Goal: Task Accomplishment & Management: Manage account settings

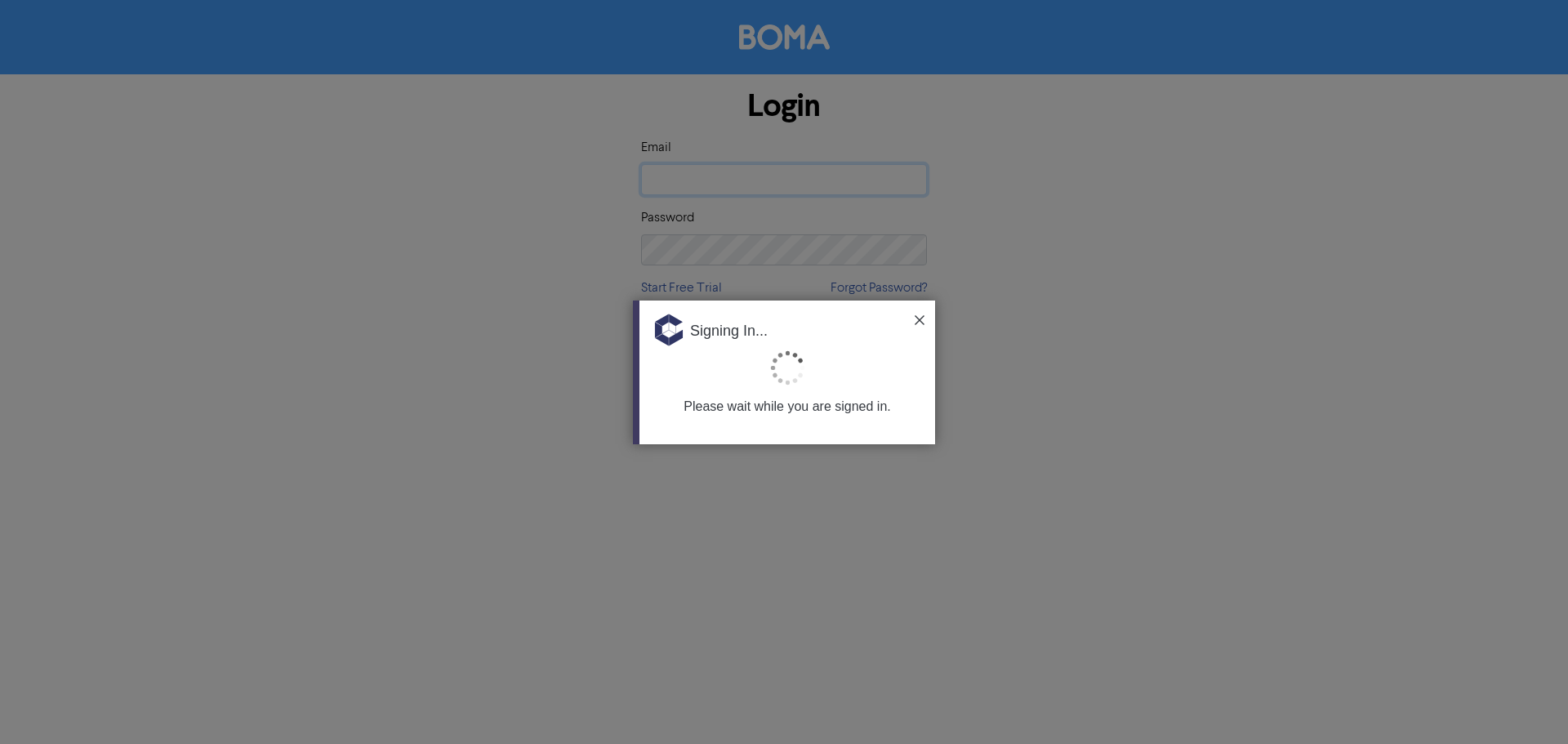
type input "leah@krea.co.nz"
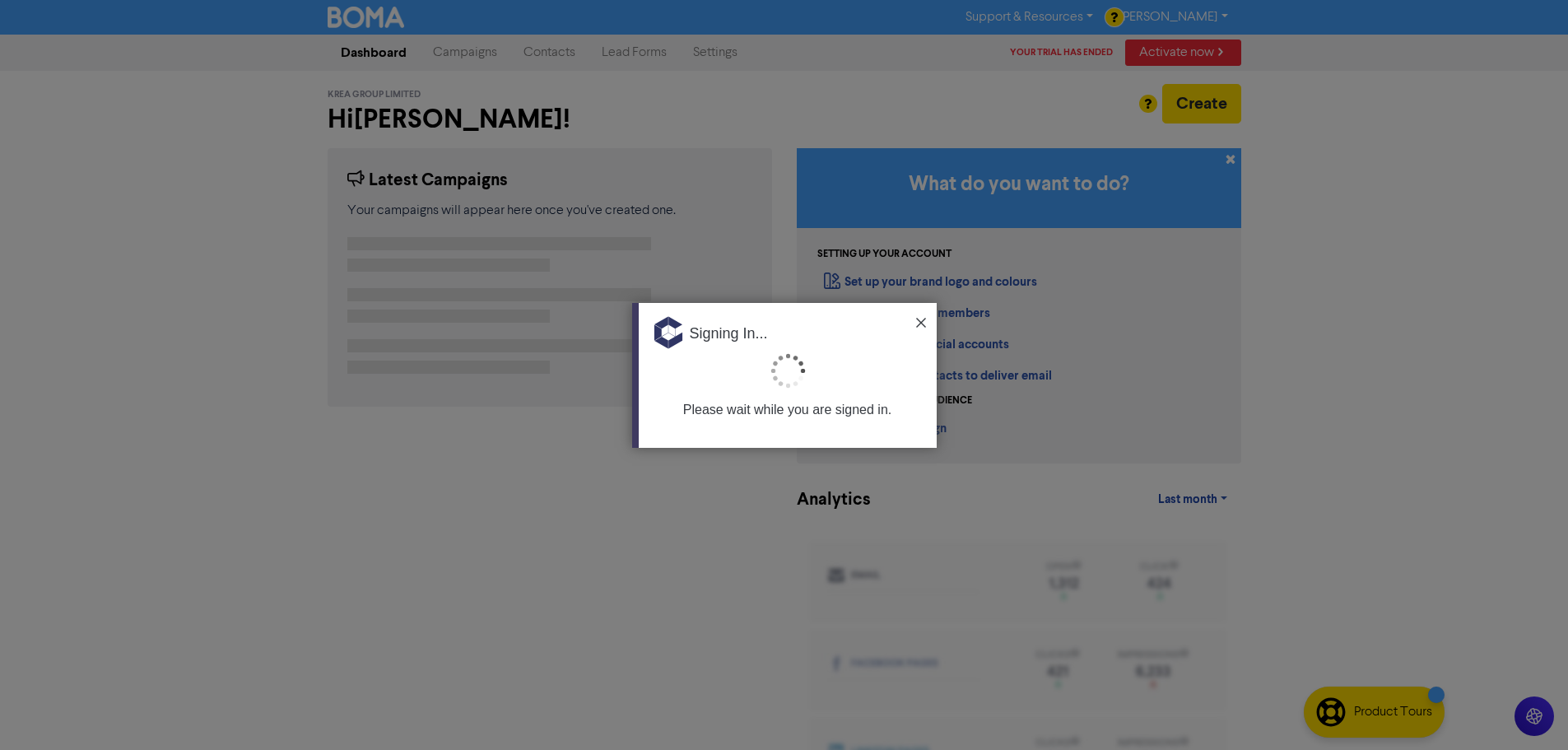
click at [920, 317] on img at bounding box center [921, 322] width 10 height 10
click at [920, 317] on link "Invite your team members" at bounding box center [907, 314] width 166 height 15
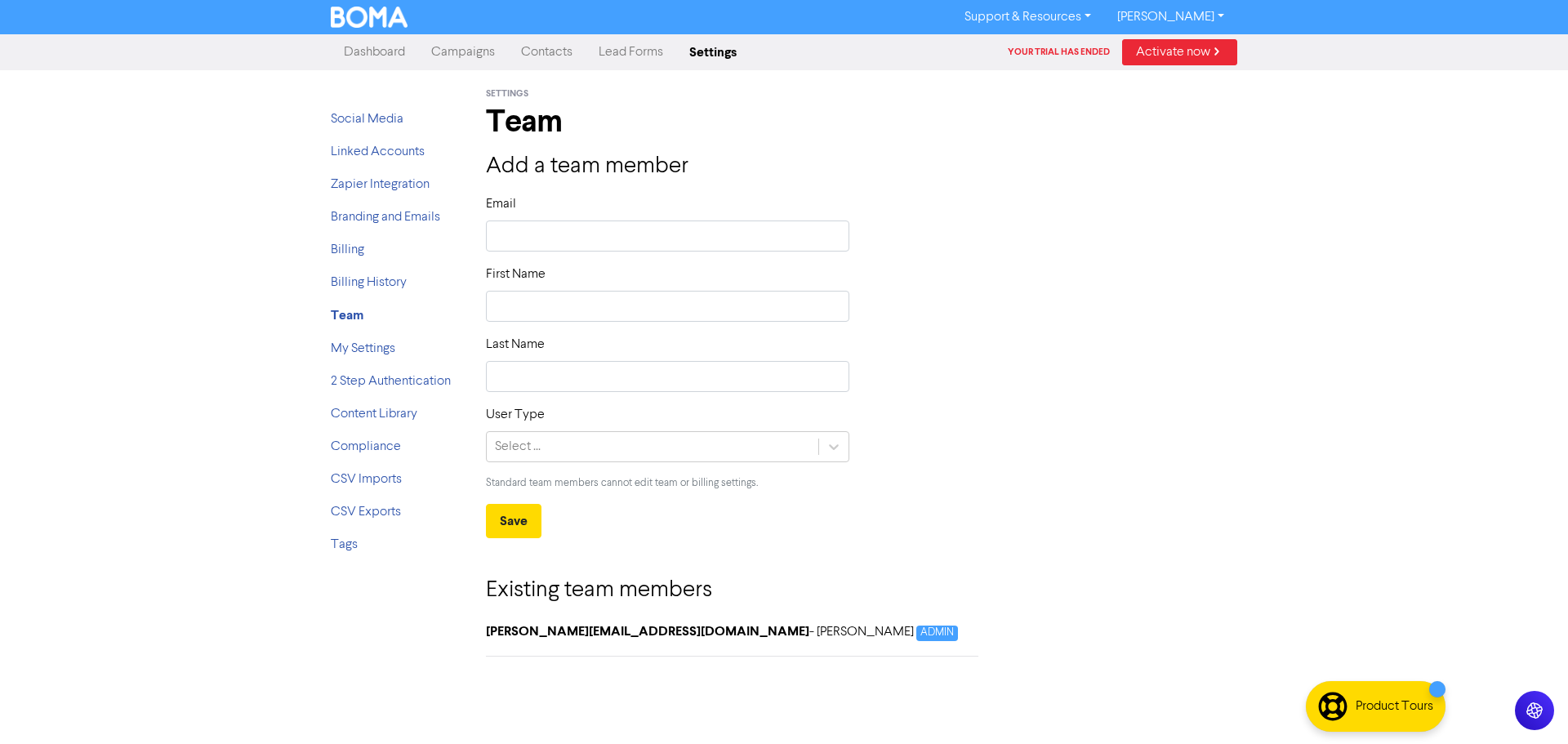
click at [371, 59] on link "Dashboard" at bounding box center [374, 52] width 87 height 33
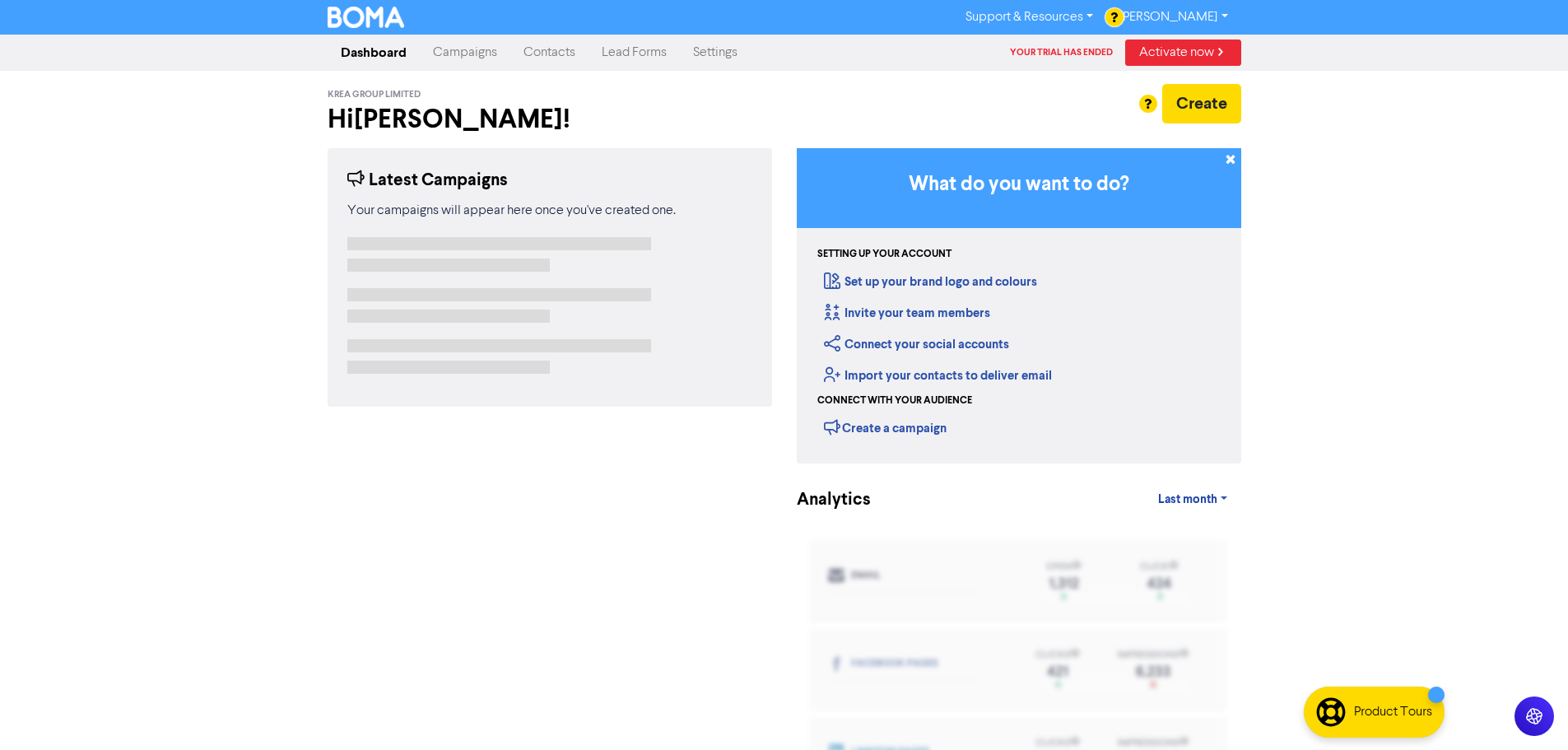
click at [487, 56] on link "Campaigns" at bounding box center [465, 52] width 91 height 33
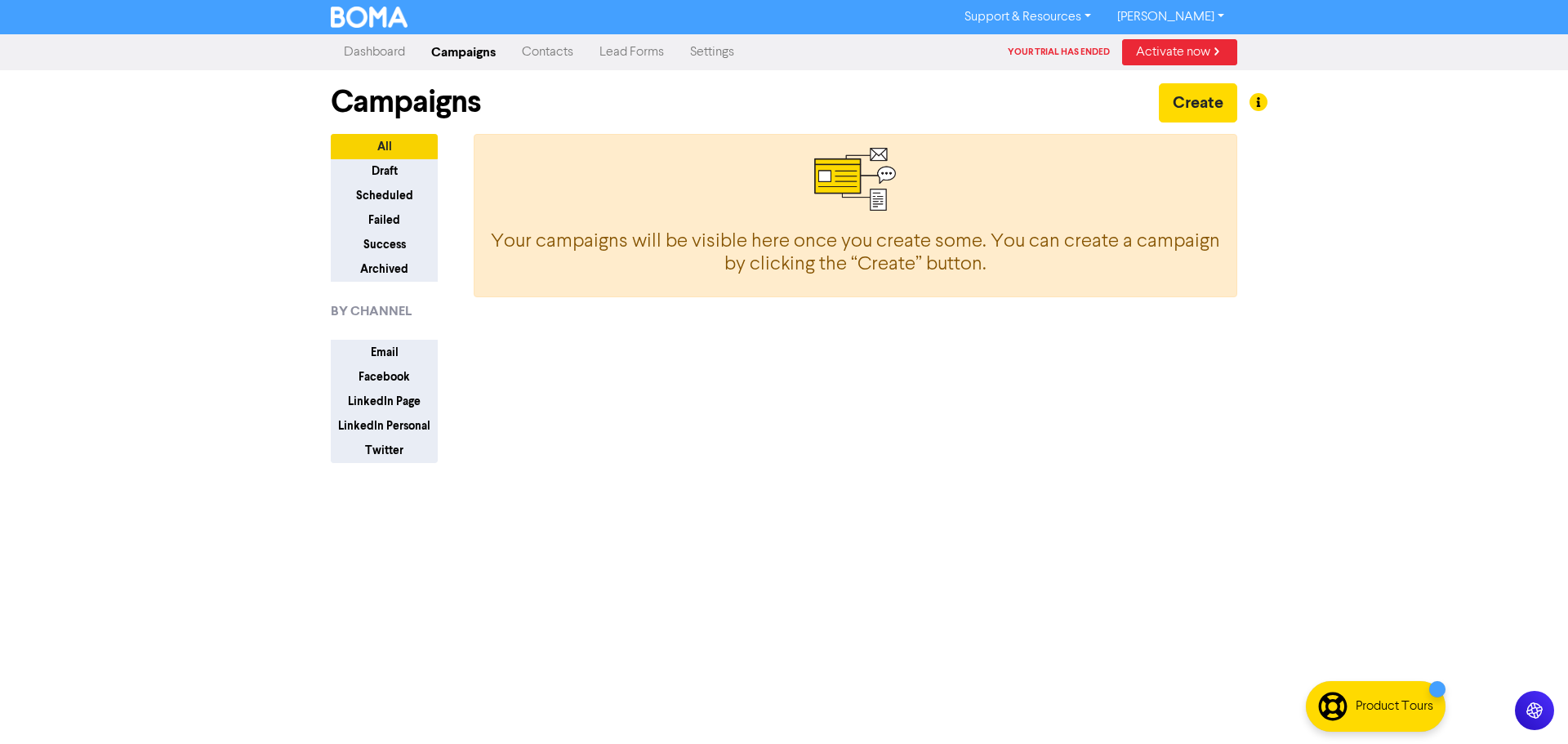
click at [1174, 52] on link "Activate now" at bounding box center [1180, 52] width 115 height 26
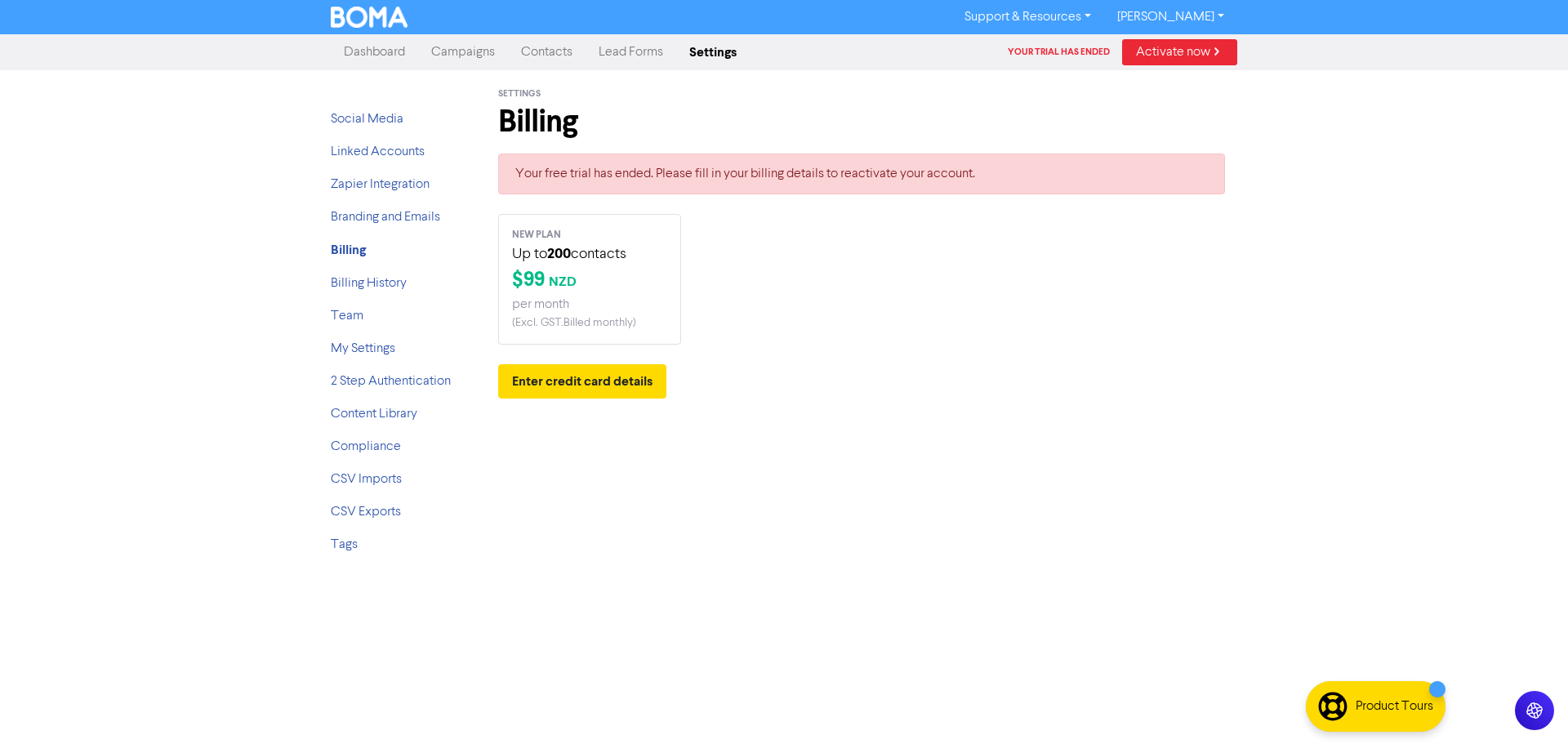
click at [1178, 11] on link "[PERSON_NAME]" at bounding box center [1170, 16] width 133 height 26
click at [470, 55] on link "Campaigns" at bounding box center [464, 52] width 90 height 33
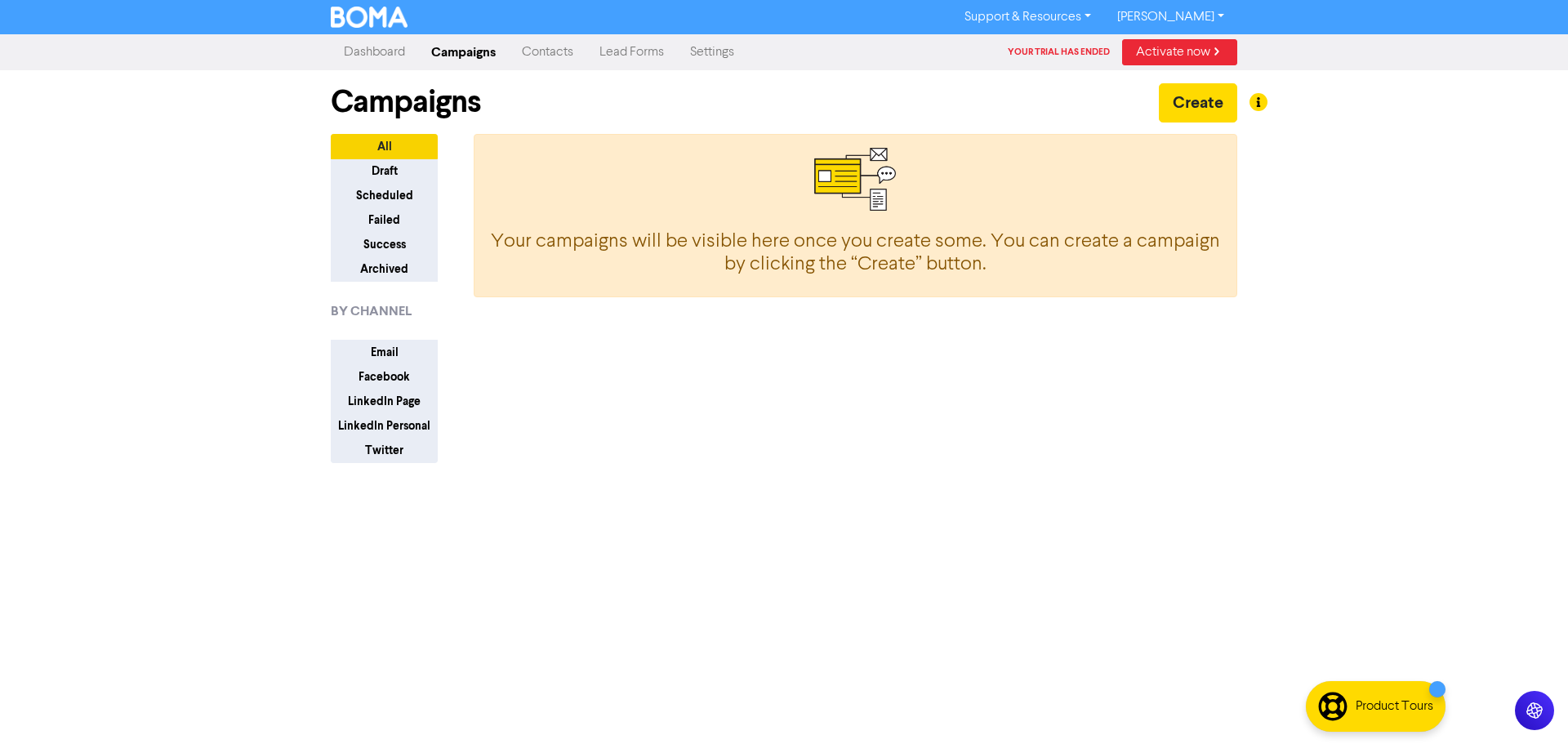
click at [1202, 15] on link "[PERSON_NAME]" at bounding box center [1170, 16] width 133 height 26
click at [1158, 50] on button "Log Out" at bounding box center [1170, 49] width 129 height 19
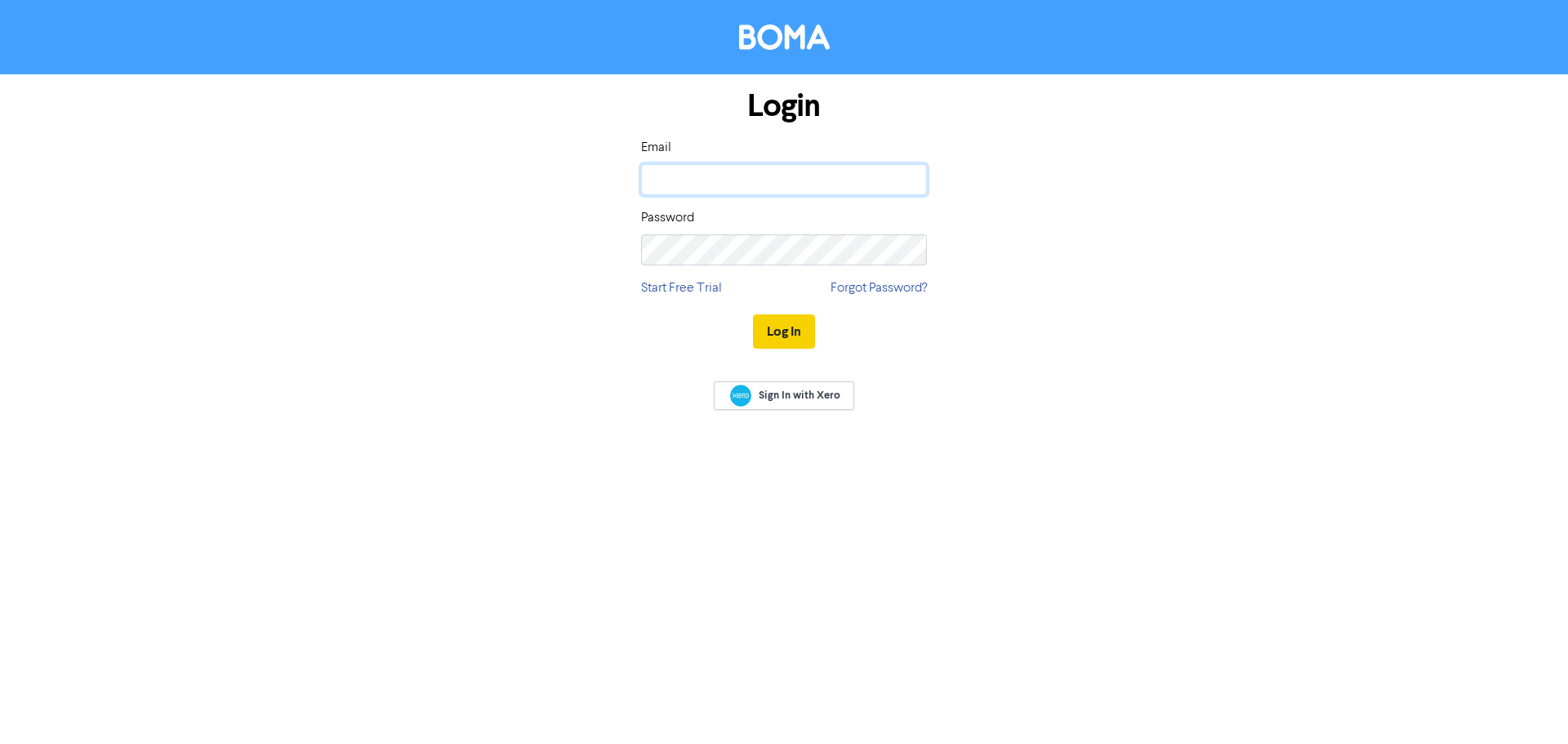
type input "[EMAIL_ADDRESS][DOMAIN_NAME]"
click at [787, 324] on button "Log In" at bounding box center [784, 332] width 62 height 35
